Goal: Transaction & Acquisition: Book appointment/travel/reservation

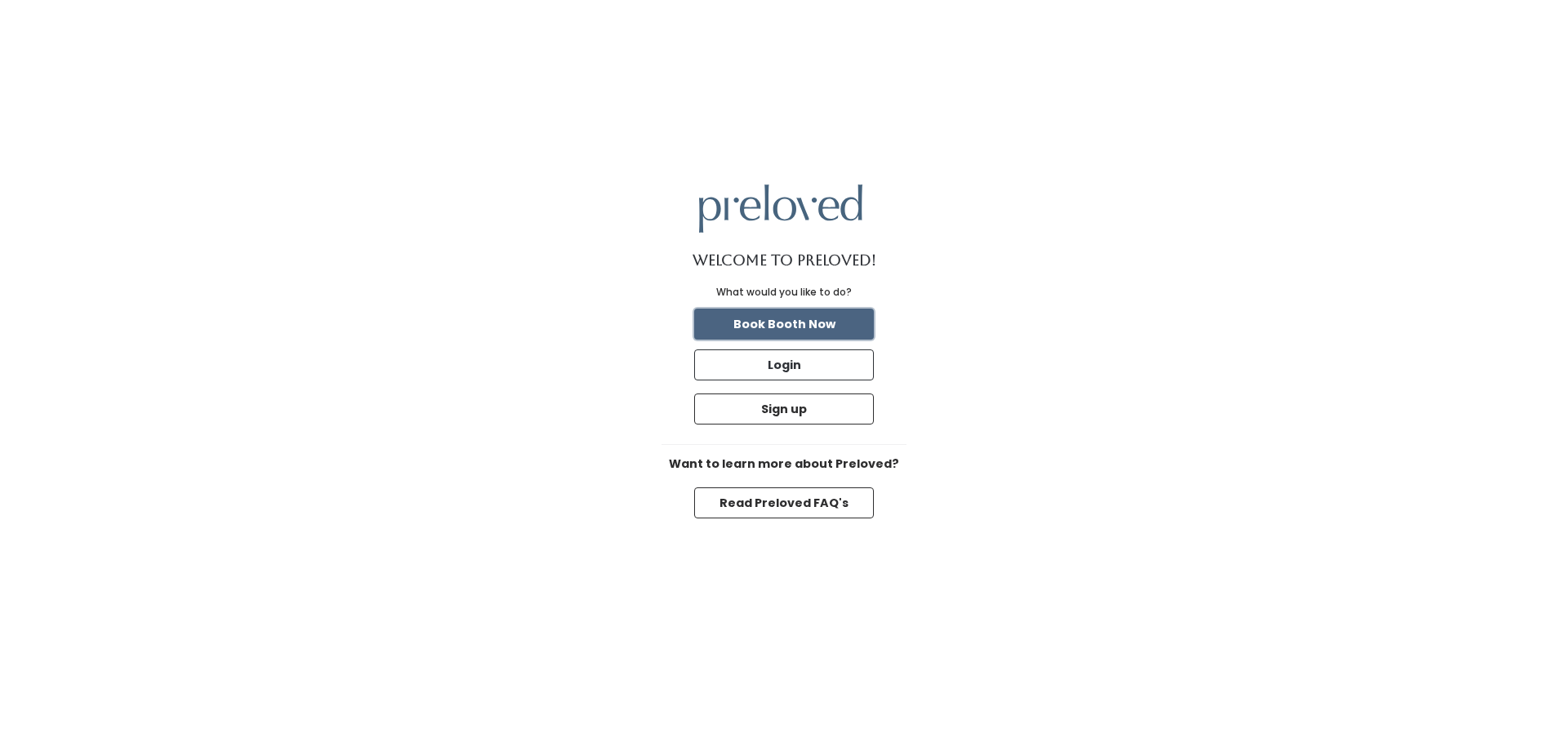
click at [793, 325] on button "Book Booth Now" at bounding box center [784, 323] width 180 height 31
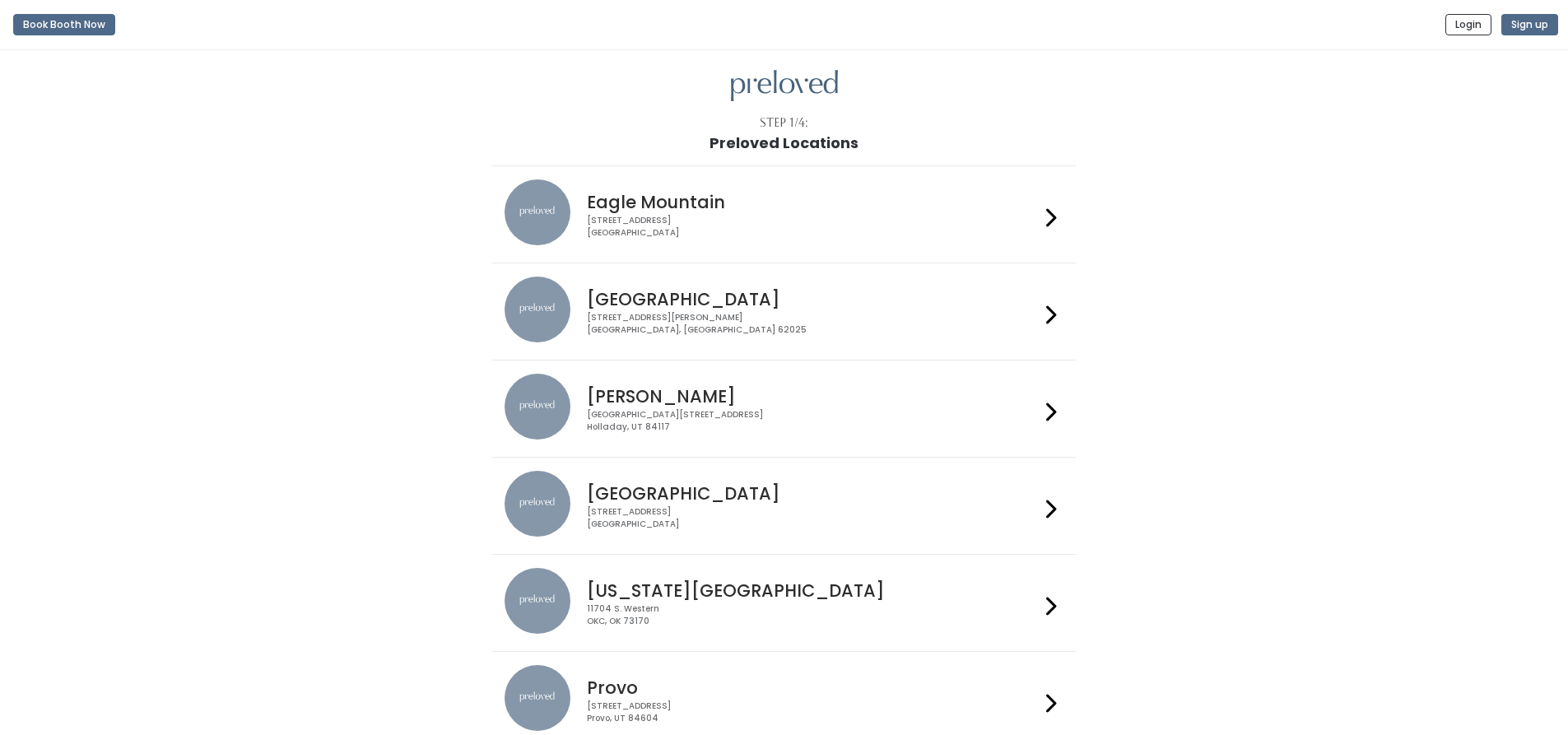
click at [706, 330] on div "[STREET_ADDRESS][PERSON_NAME]" at bounding box center [812, 324] width 453 height 24
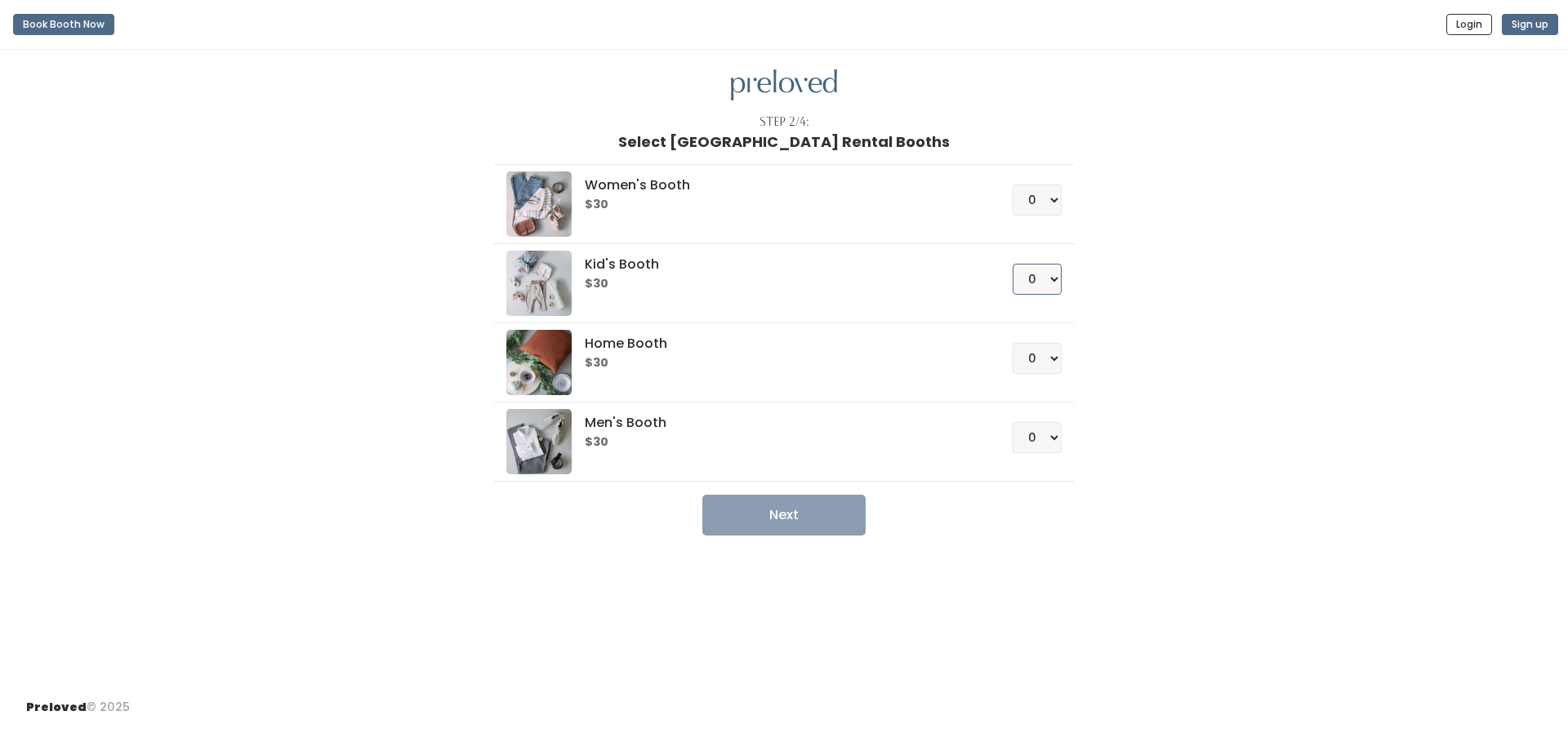
click at [1052, 286] on select "0 1 2 3 4" at bounding box center [1036, 279] width 49 height 31
select select "1"
click at [1013, 264] on select "0 1 2 3 4" at bounding box center [1036, 279] width 49 height 31
click at [804, 499] on button "Next" at bounding box center [784, 515] width 164 height 41
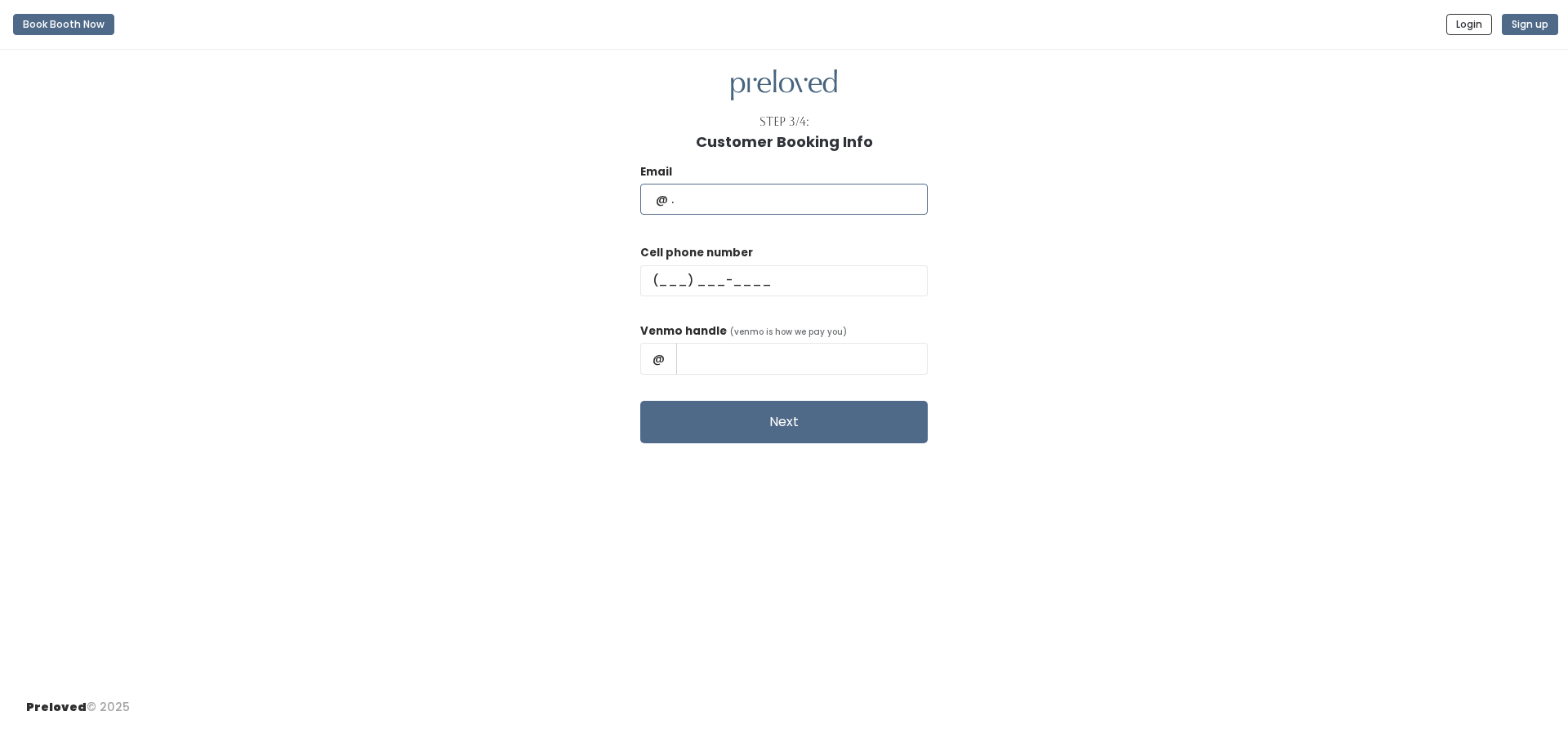
click at [747, 200] on input "text" at bounding box center [784, 198] width 288 height 31
type input "kaylamoore1986@gmail.com"
click at [792, 287] on input "text" at bounding box center [784, 281] width 288 height 31
type input "[PHONE_NUMBER]"
click at [807, 368] on input "text" at bounding box center [802, 358] width 252 height 31
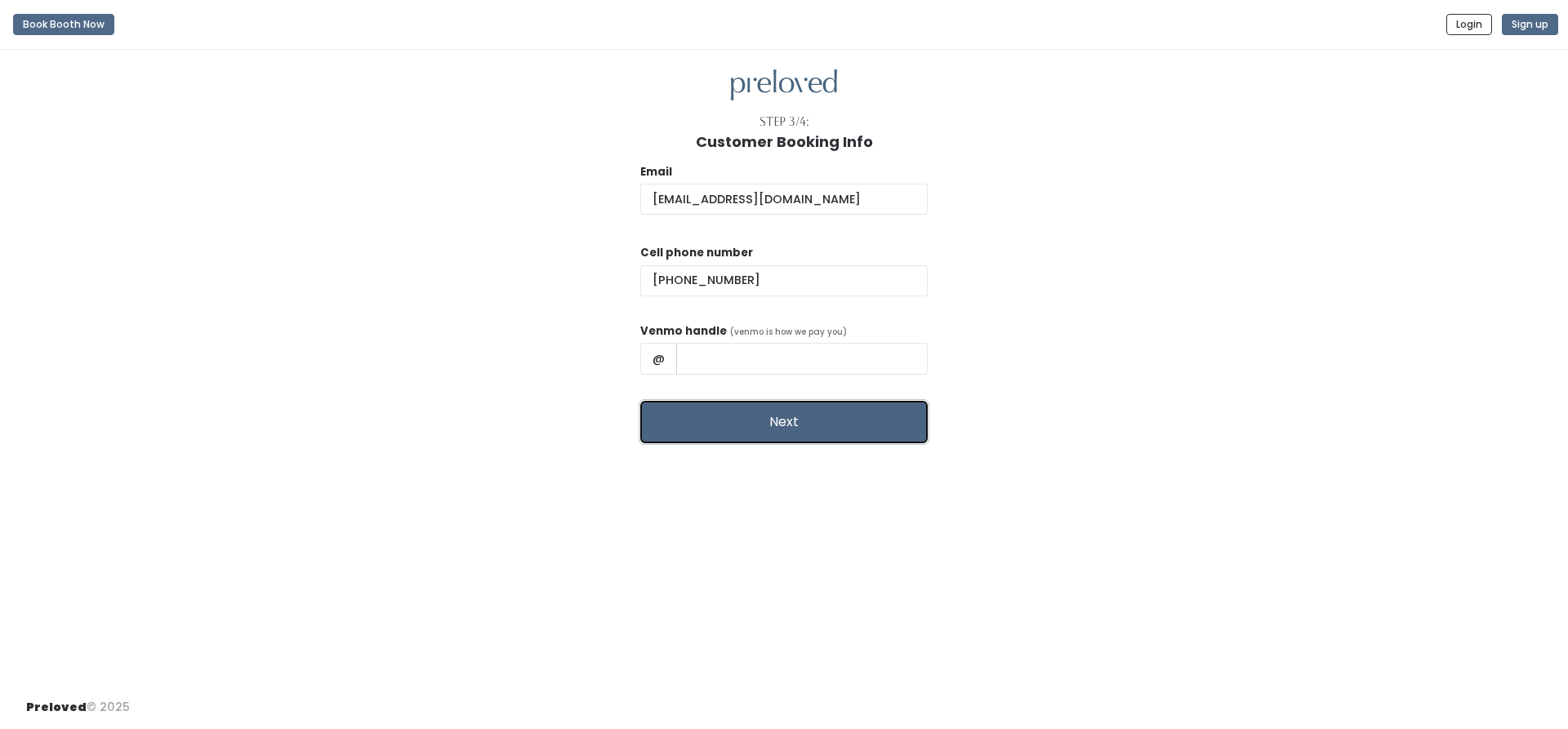
click at [788, 437] on button "Next" at bounding box center [784, 422] width 288 height 43
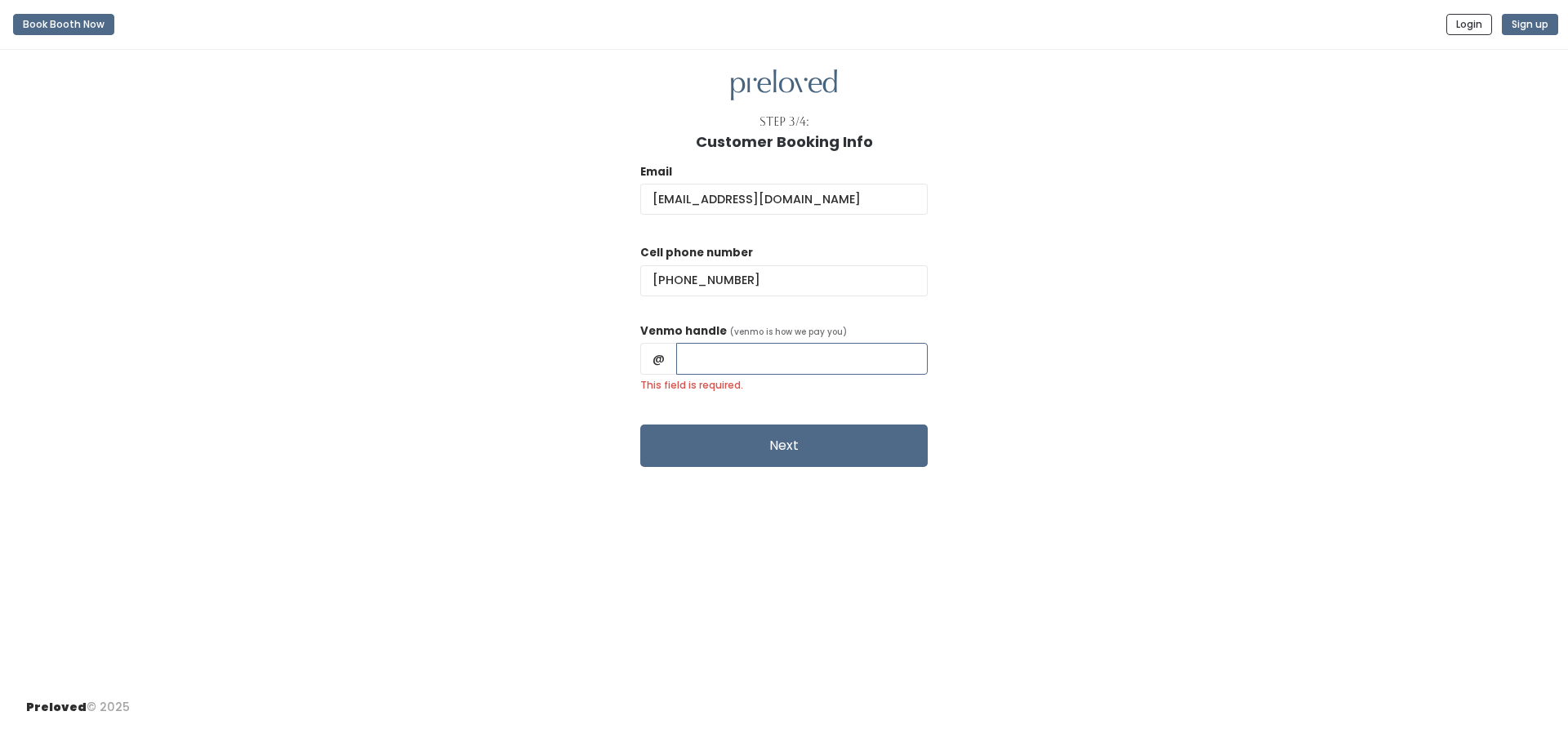
click at [778, 353] on input "This field is required." at bounding box center [802, 358] width 252 height 31
type input "kboesing"
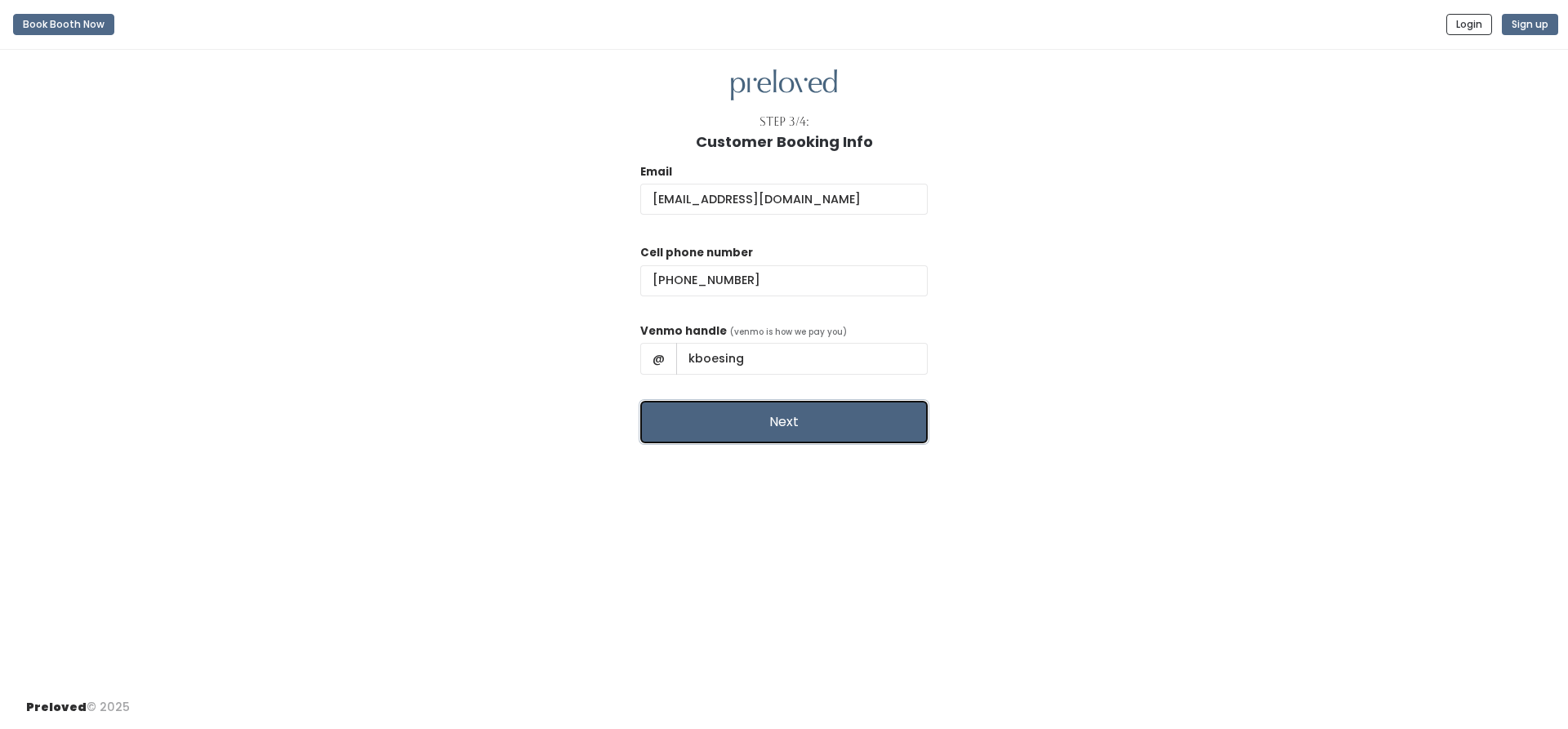
click at [839, 422] on button "Next" at bounding box center [784, 422] width 288 height 43
click at [1184, 206] on div "Email kaylamoore1986@gmail.com Cell phone number (618) 975-7682 Venmo handle (v…" at bounding box center [784, 298] width 1515 height 294
click at [854, 428] on button "Next" at bounding box center [784, 422] width 288 height 43
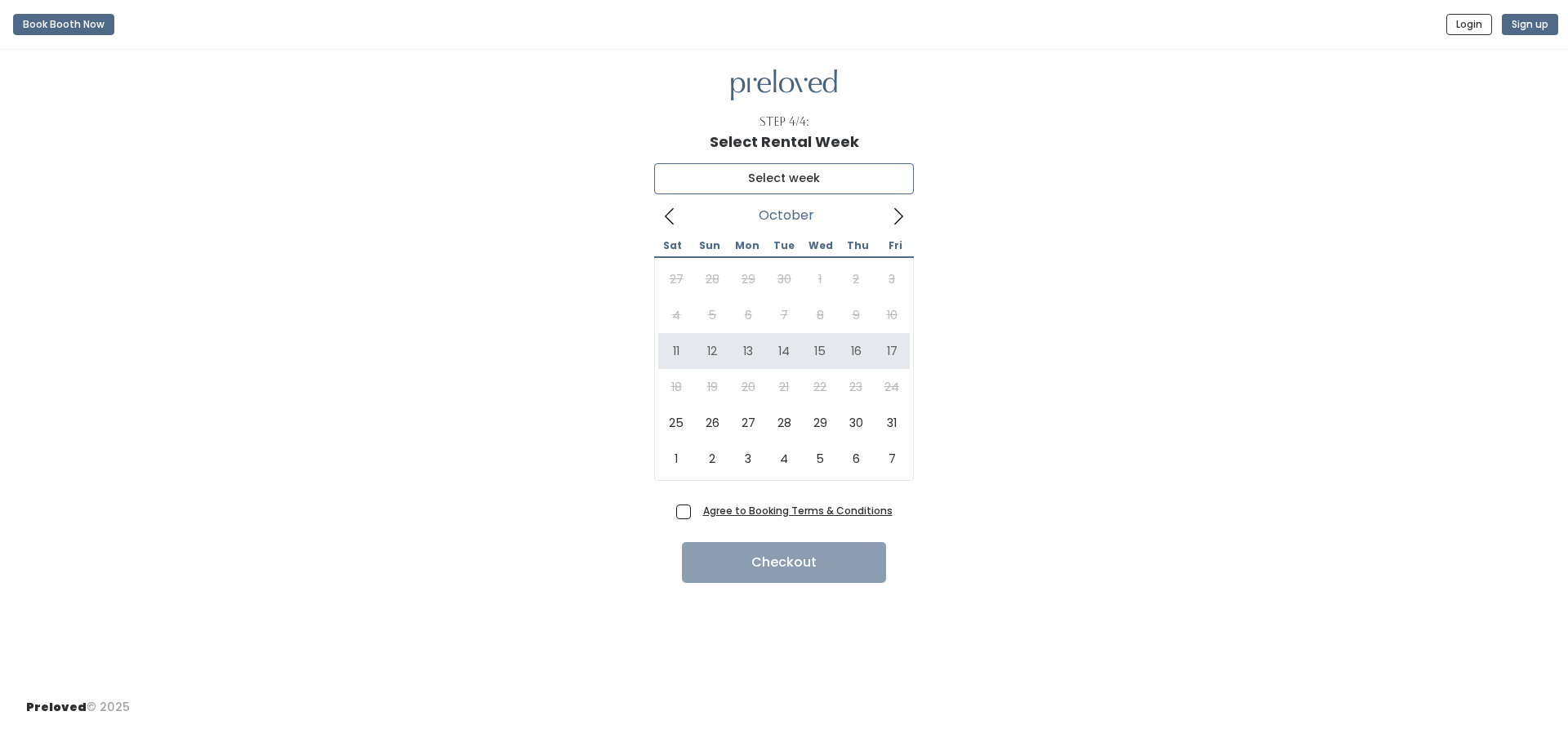
type input "October 11 to October 17"
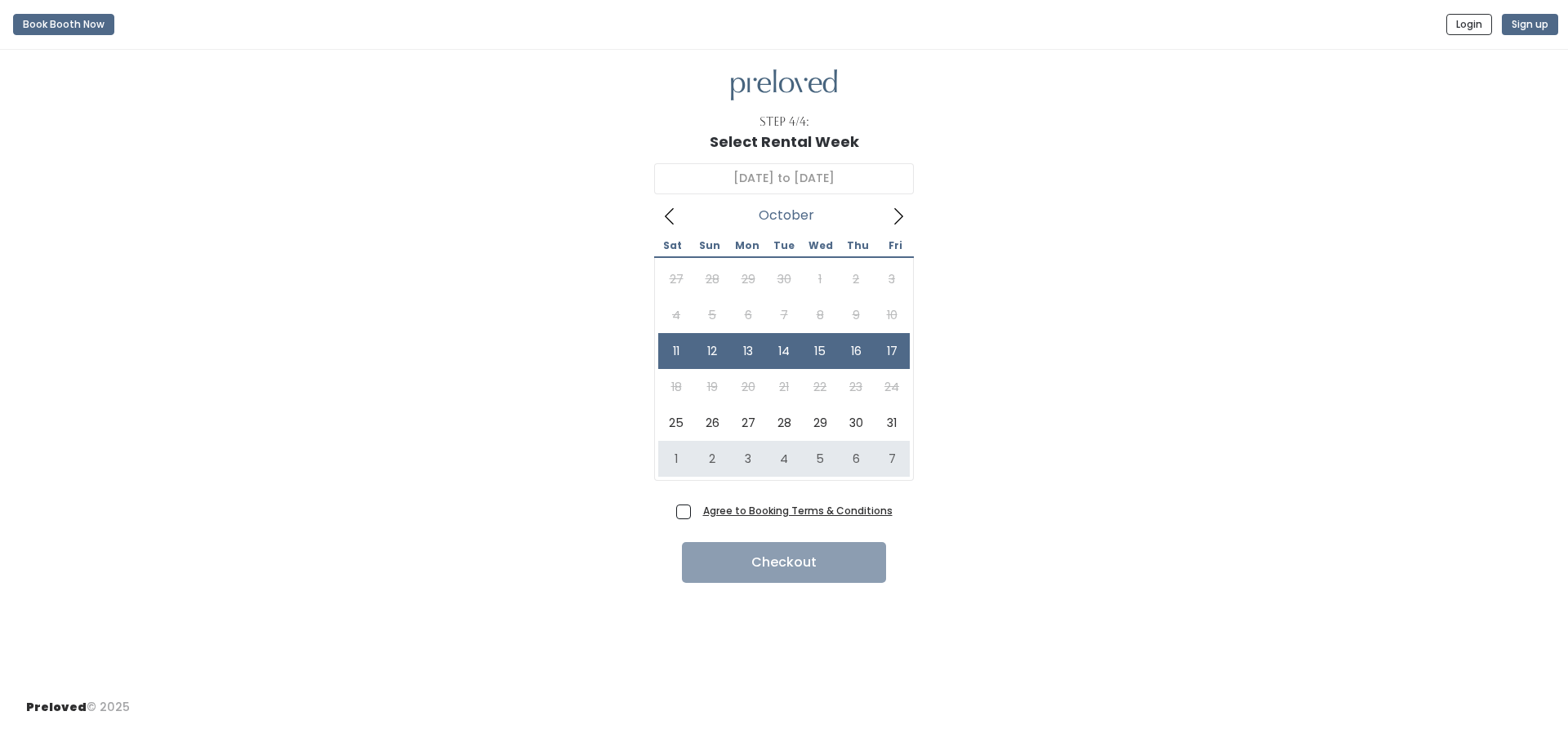
click at [696, 519] on span "Agree to Booking Terms & Conditions" at bounding box center [794, 510] width 196 height 16
click at [696, 513] on input "Agree to Booking Terms & Conditions" at bounding box center [701, 507] width 11 height 11
checkbox input "true"
click at [867, 565] on button "Checkout" at bounding box center [784, 562] width 204 height 41
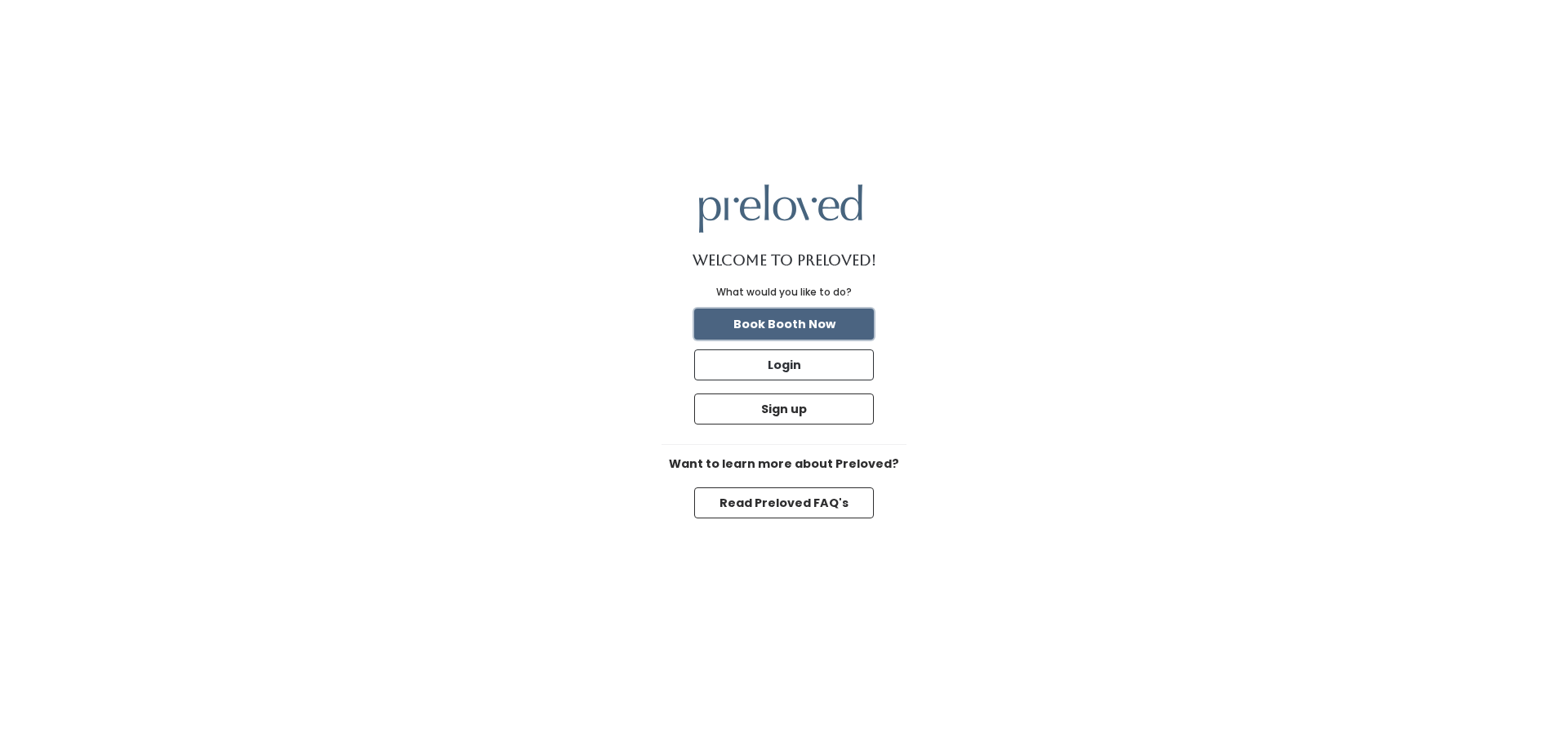
click at [831, 325] on button "Book Booth Now" at bounding box center [784, 323] width 180 height 31
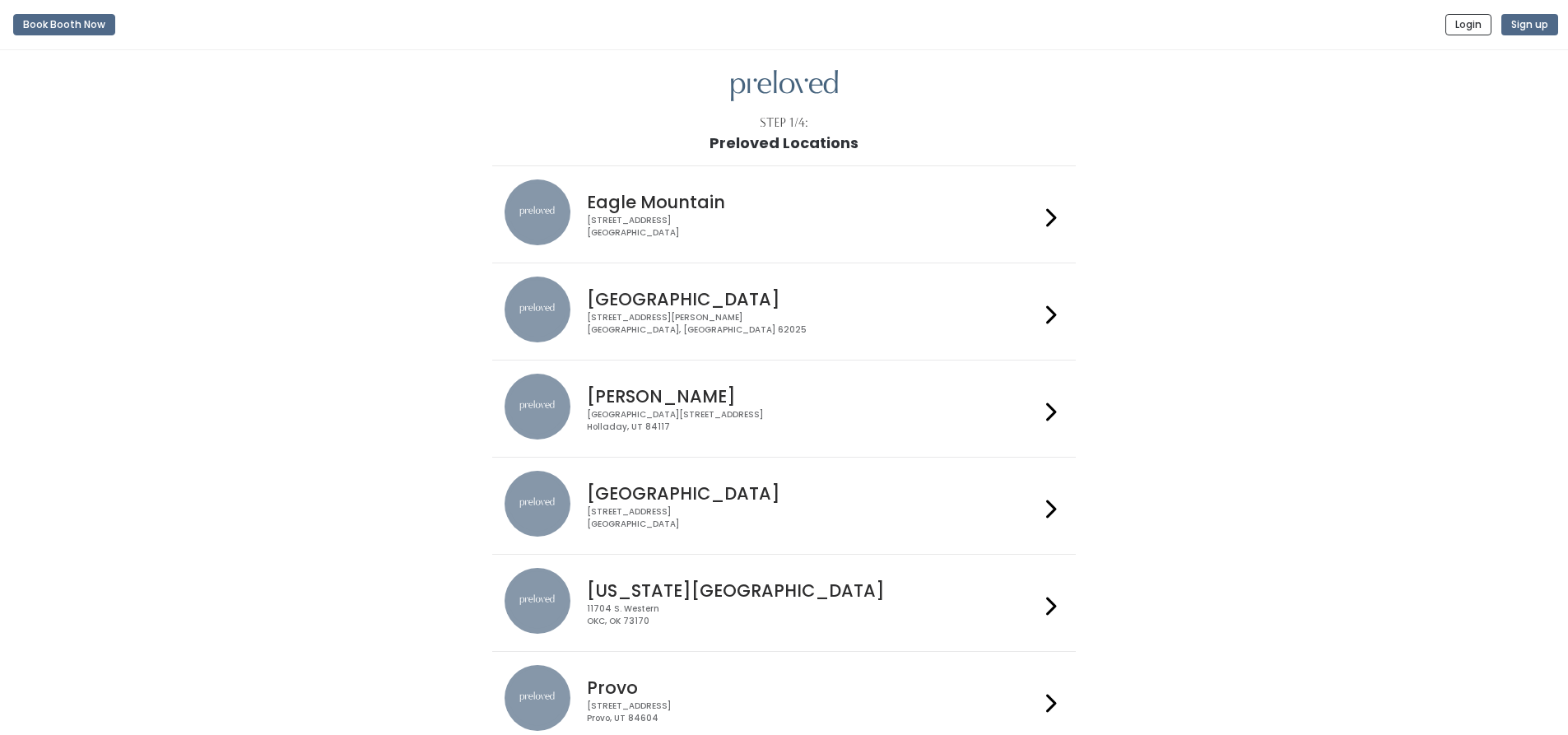
click at [702, 318] on div "[STREET_ADDRESS][PERSON_NAME]" at bounding box center [812, 324] width 453 height 24
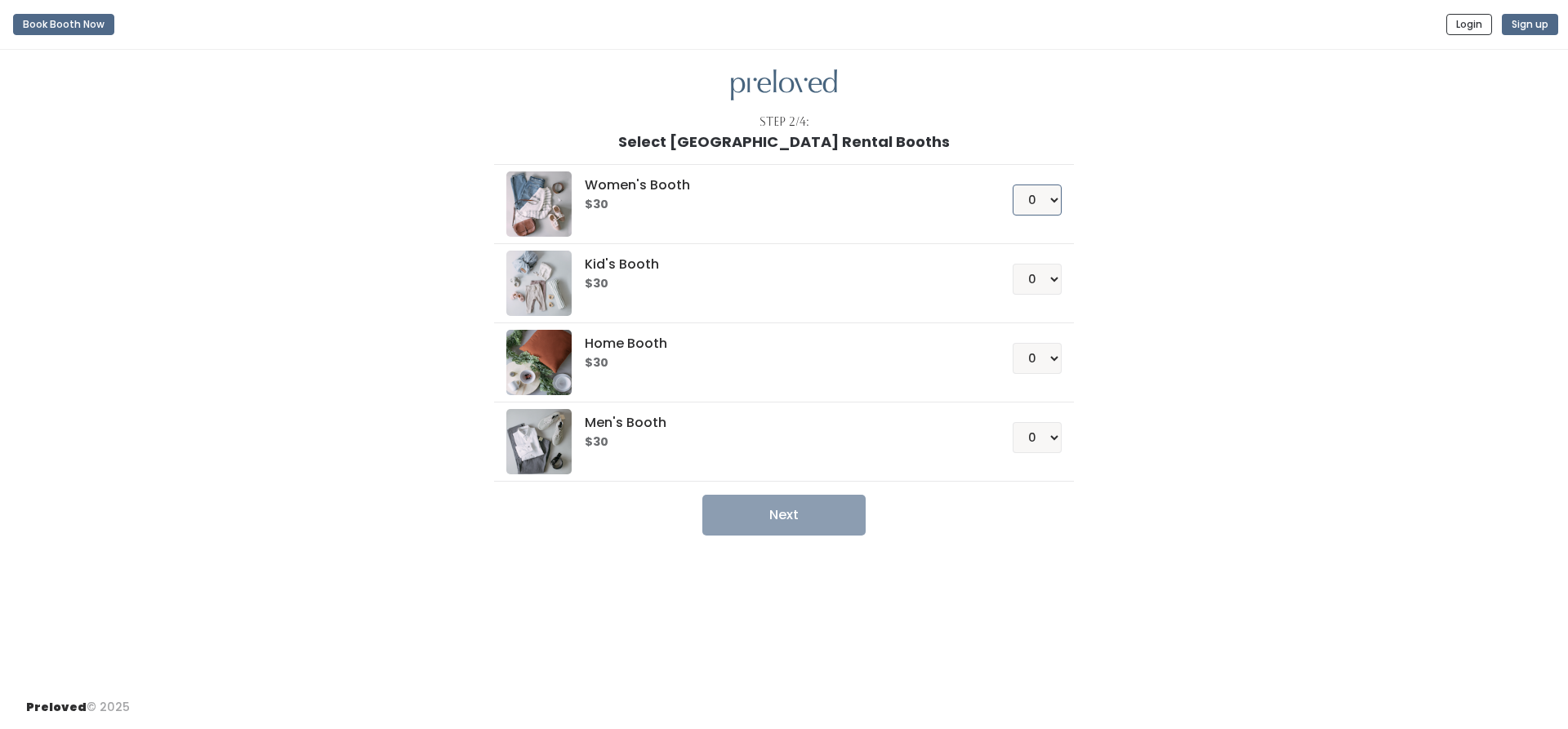
click at [1058, 194] on select "0 1 2 3 4" at bounding box center [1036, 199] width 49 height 31
select select "1"
click at [1013, 184] on select "0 1 2 3 4" at bounding box center [1036, 199] width 49 height 31
click at [835, 533] on button "Next" at bounding box center [784, 515] width 164 height 41
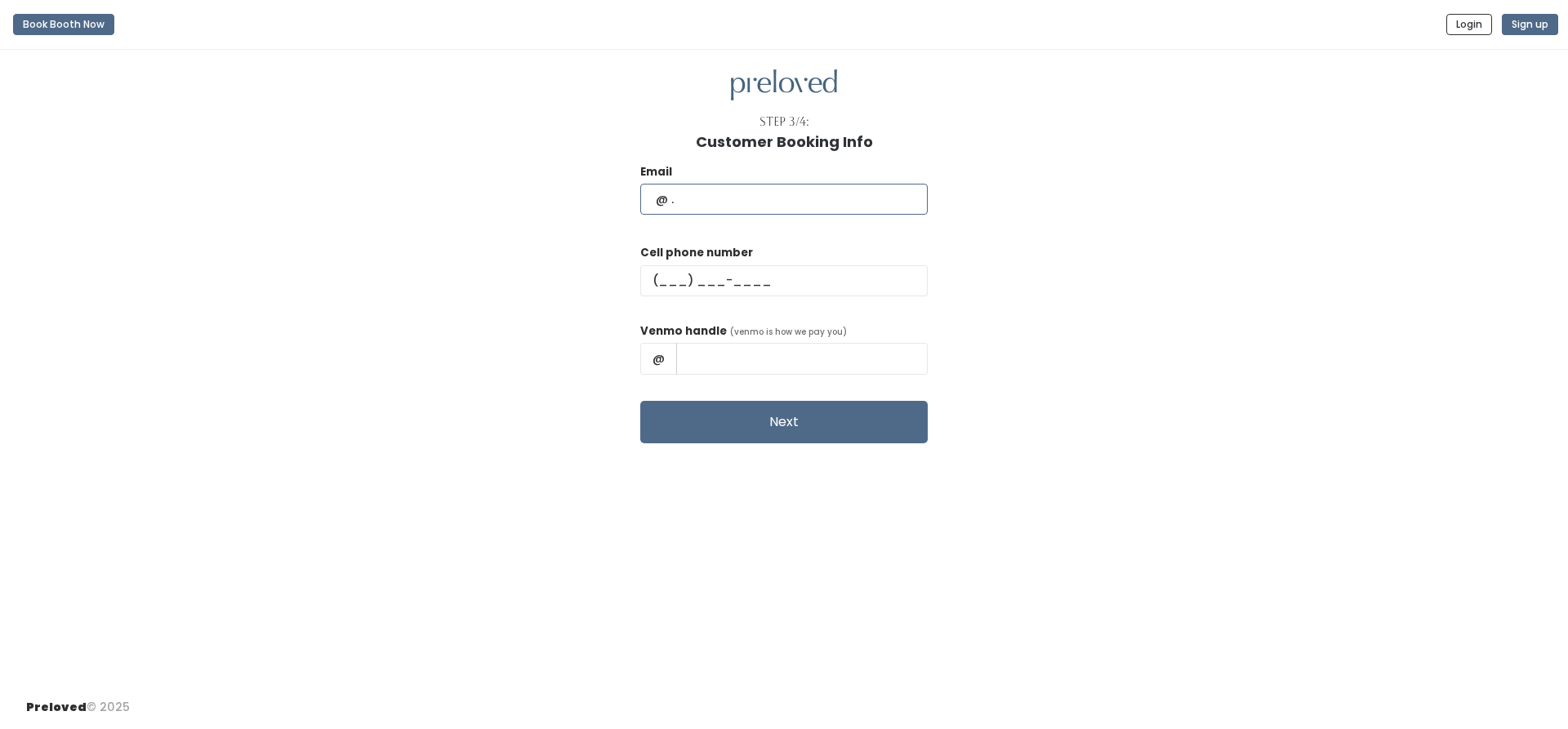
click at [782, 209] on input "text" at bounding box center [784, 198] width 288 height 31
type input "kaylamoore1986@gmail.com"
click at [756, 287] on input "text" at bounding box center [784, 281] width 288 height 31
type input "(618) 975-7682"
click at [799, 369] on input "text" at bounding box center [802, 358] width 252 height 31
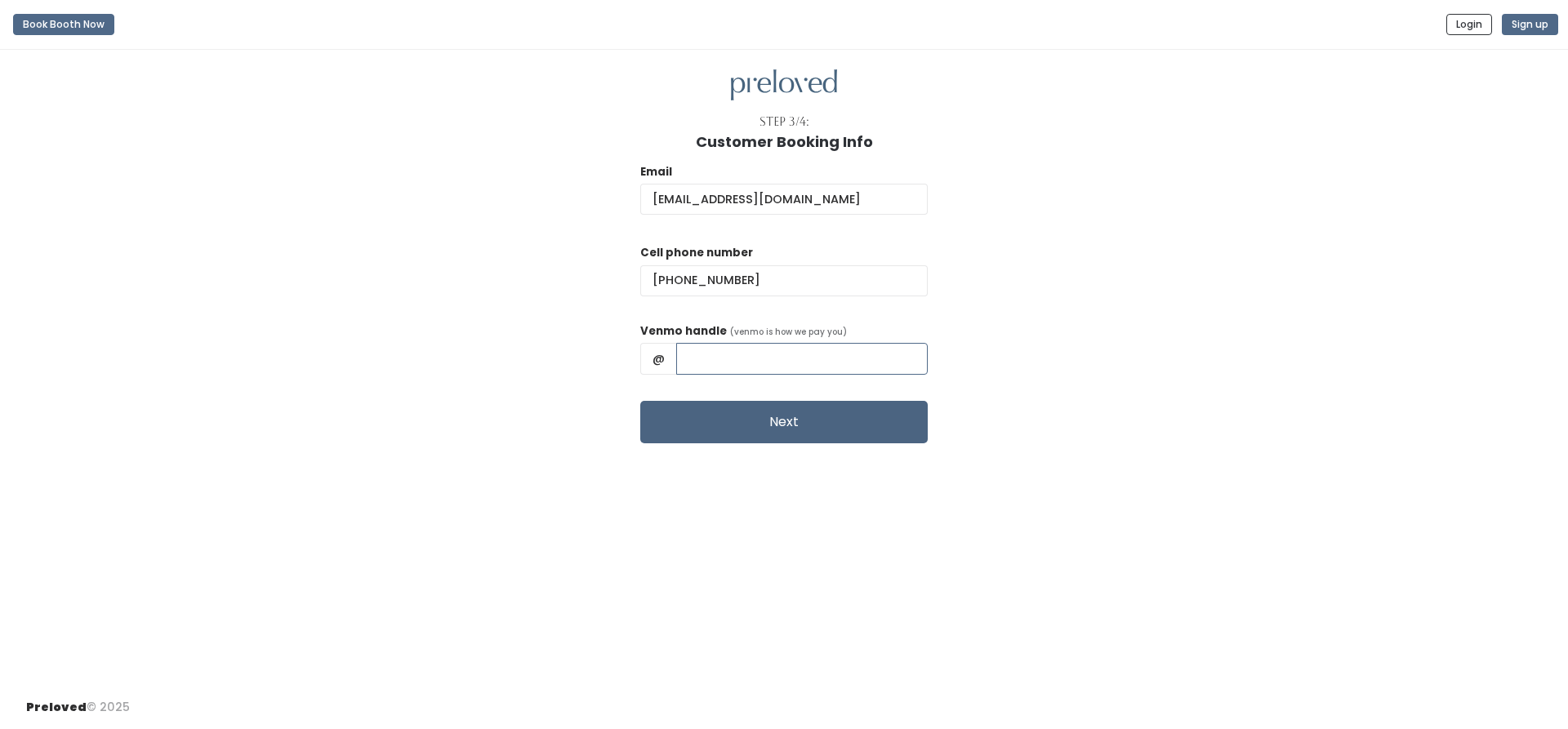
type input "kboesing"
click at [830, 427] on button "Next" at bounding box center [784, 422] width 288 height 43
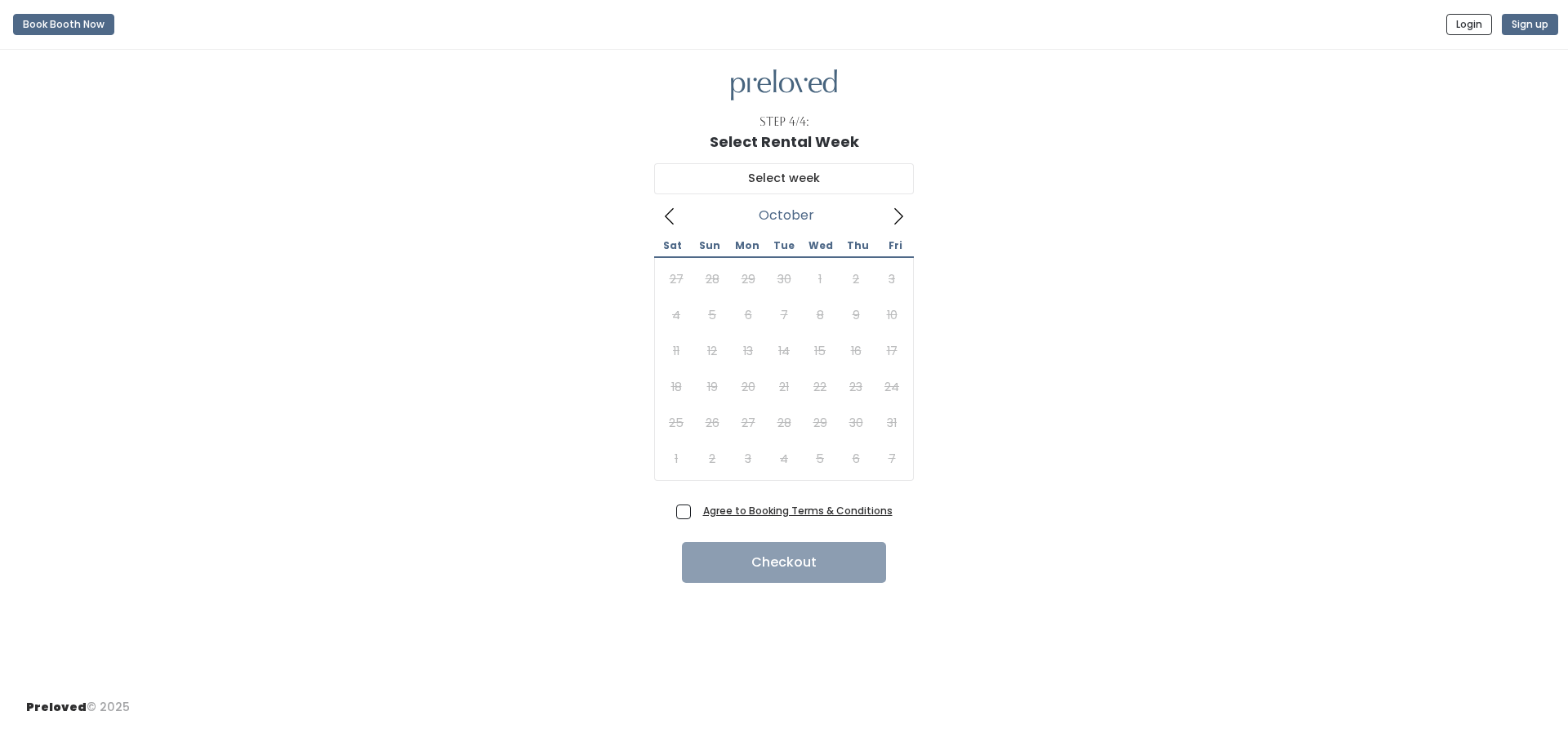
click at [906, 212] on icon at bounding box center [899, 216] width 18 height 18
type input "[DATE] to [DATE]"
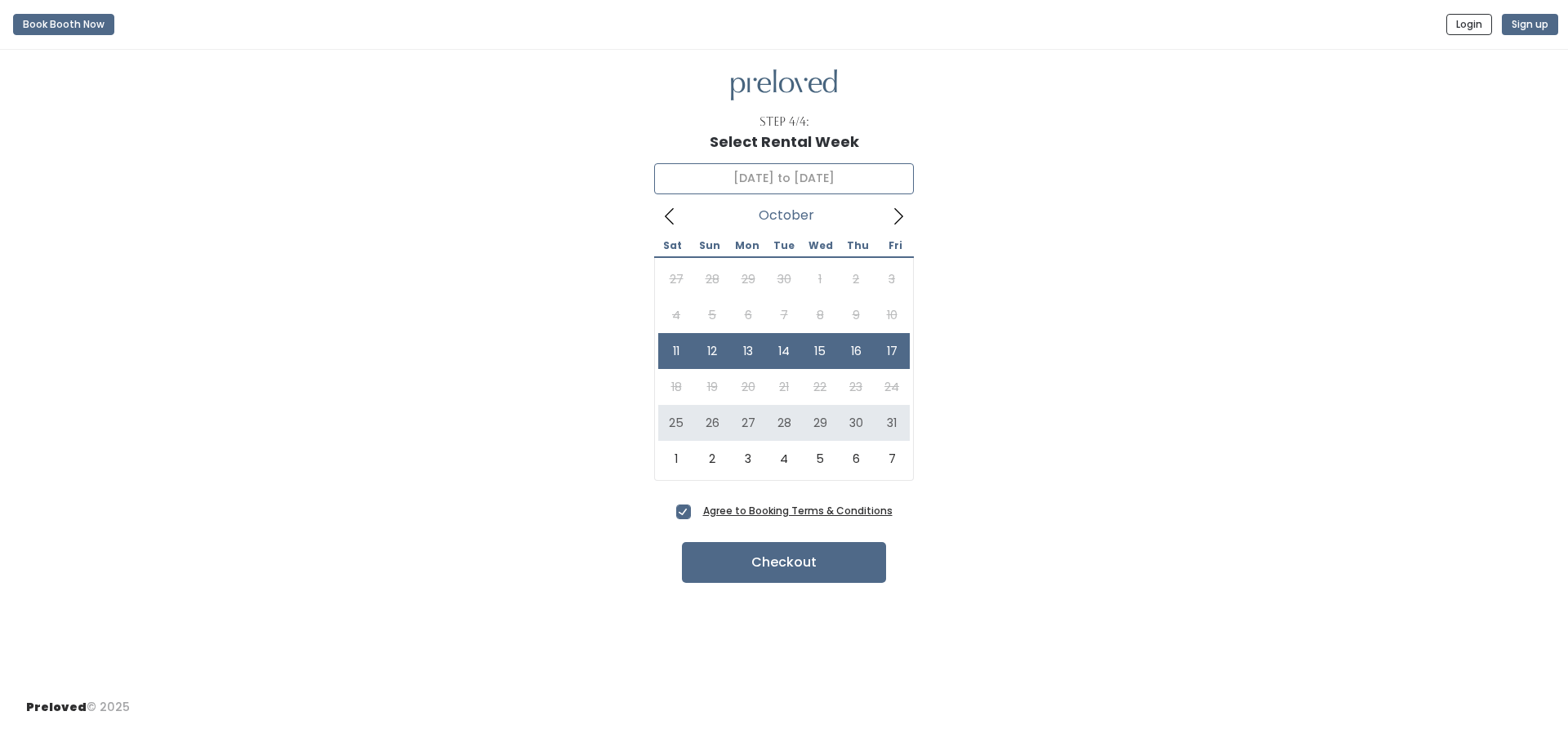
drag, startPoint x: 658, startPoint y: 434, endPoint x: 667, endPoint y: 382, distance: 52.8
click at [663, 416] on div "27 28 29 30 1 2 3 4 5 6 7 8 9 10 11 12 13 14 15 16 17 18 19 20 21 22 23 24 25 2…" at bounding box center [784, 369] width 260 height 223
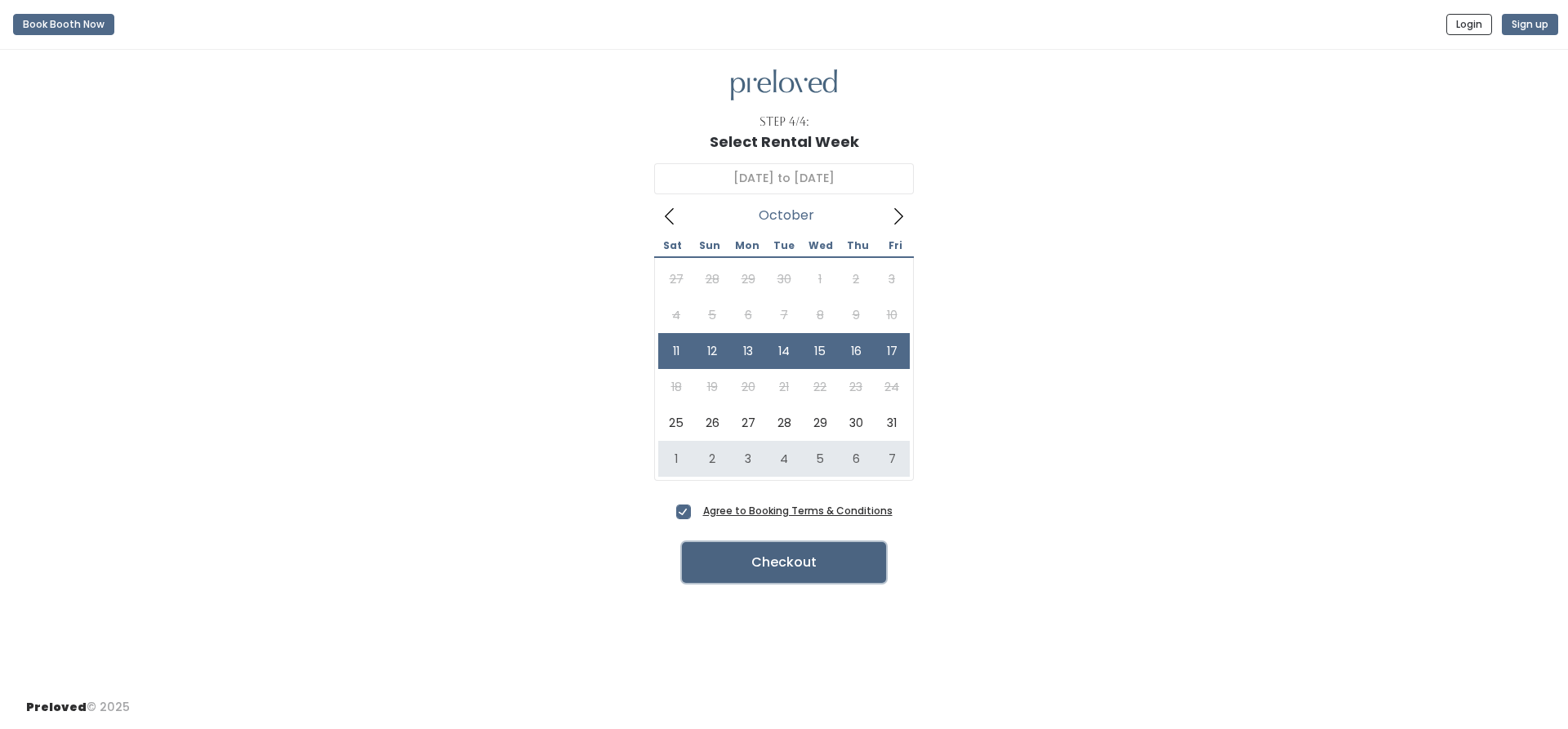
click at [854, 564] on button "Checkout" at bounding box center [784, 562] width 204 height 41
